Goal: Download file/media

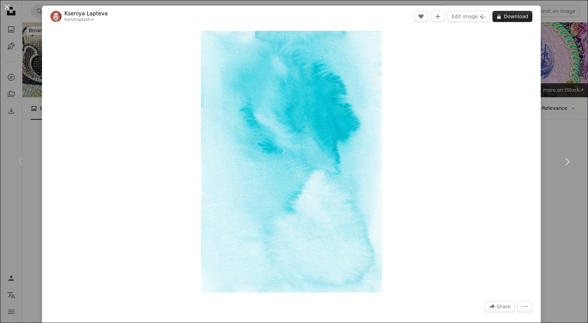
click at [507, 18] on button "A lock Download" at bounding box center [513, 16] width 40 height 11
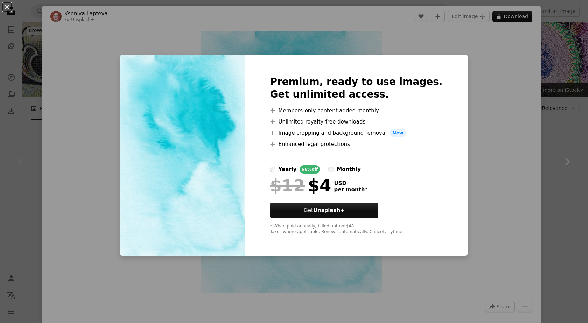
click at [467, 100] on div "An X shape Premium, ready to use images. Get unlimited access. A plus sign Memb…" at bounding box center [294, 161] width 588 height 323
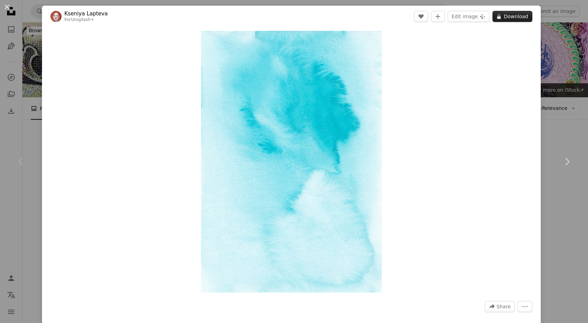
click at [503, 16] on button "A lock Download" at bounding box center [513, 16] width 40 height 11
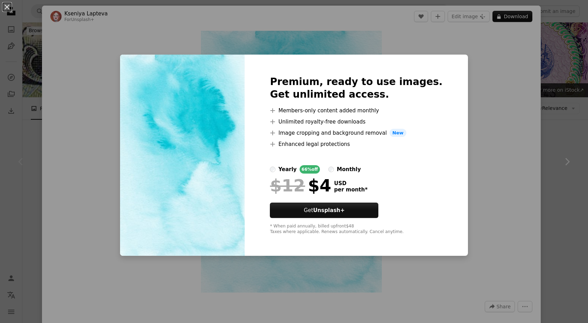
drag, startPoint x: 503, startPoint y: 14, endPoint x: 496, endPoint y: 212, distance: 197.6
click at [496, 212] on div "An X shape Premium, ready to use images. Get unlimited access. A plus sign Memb…" at bounding box center [294, 161] width 588 height 323
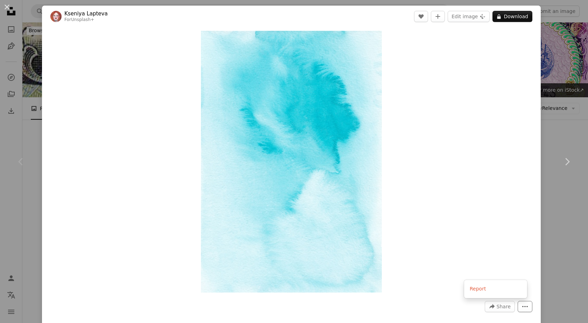
click at [522, 305] on icon "More Actions" at bounding box center [525, 307] width 6 height 6
click at [522, 304] on icon "More Actions" at bounding box center [525, 307] width 6 height 6
